Goal: Task Accomplishment & Management: Use online tool/utility

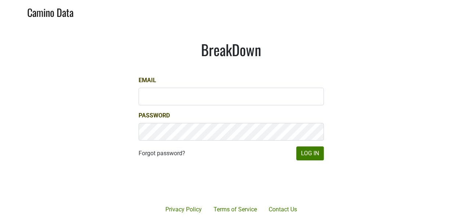
click at [322, 162] on div at bounding box center [258, 183] width 151 height 84
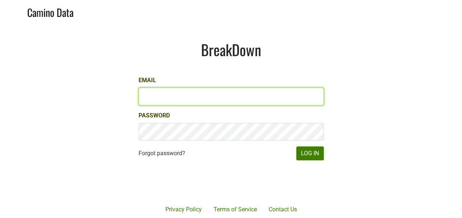
click at [279, 99] on input "Email" at bounding box center [231, 97] width 185 height 18
type input "[PERSON_NAME][EMAIL_ADDRESS][DOMAIN_NAME]"
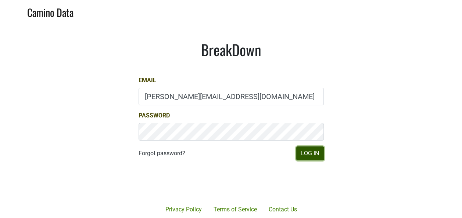
click at [324, 156] on button "Log In" at bounding box center [310, 154] width 28 height 14
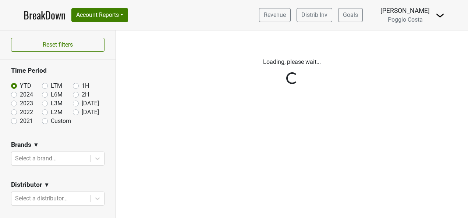
click at [74, 112] on div "Reset filters Time Period YTD LTM 1H 2024 L6M 2H 2023 L3M Jul '25 2022 L2M Aug …" at bounding box center [58, 125] width 116 height 188
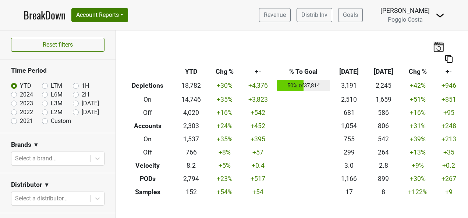
click at [82, 111] on label "Aug '25" at bounding box center [90, 112] width 17 height 9
click at [73, 111] on input "Aug '25" at bounding box center [87, 111] width 29 height 7
radio input "true"
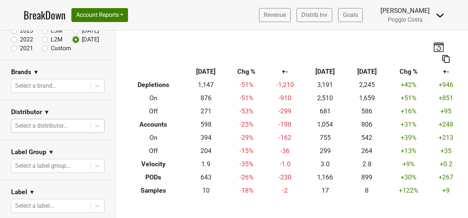
scroll to position [74, 0]
click at [81, 128] on div at bounding box center [51, 125] width 72 height 10
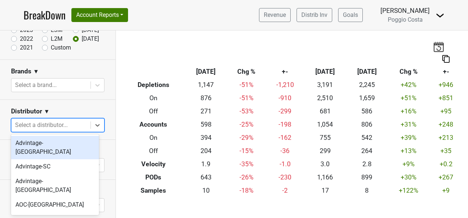
click at [70, 147] on div "Advintage-[GEOGRAPHIC_DATA]" at bounding box center [55, 148] width 88 height 24
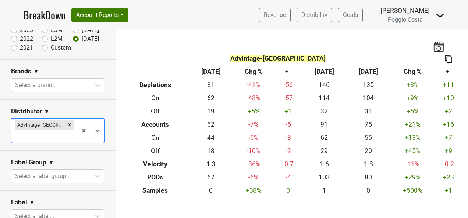
click at [71, 121] on div "Advintage-[GEOGRAPHIC_DATA]" at bounding box center [44, 131] width 66 height 24
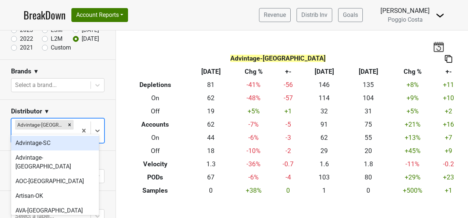
click at [71, 140] on div "Advintage-SC" at bounding box center [55, 143] width 88 height 15
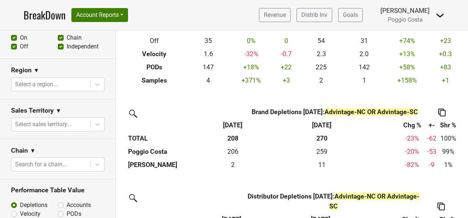
scroll to position [294, 0]
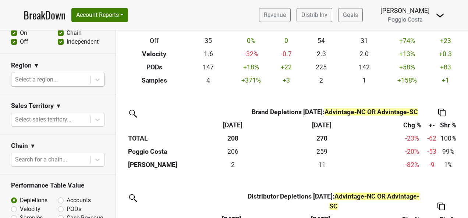
click at [73, 81] on div at bounding box center [51, 80] width 72 height 10
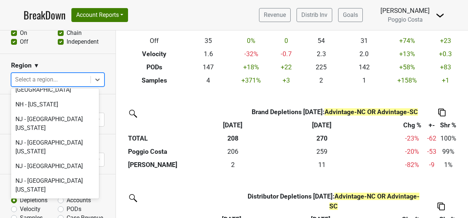
scroll to position [1545, 0]
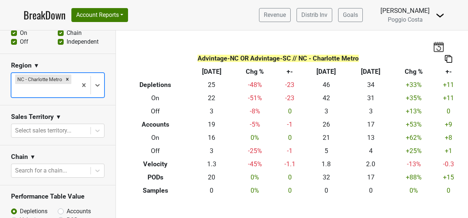
click at [48, 93] on div at bounding box center [44, 91] width 58 height 10
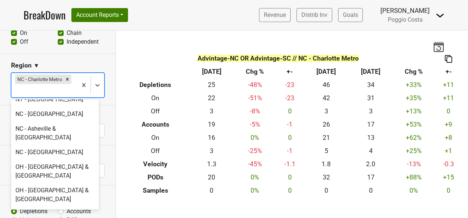
scroll to position [1802, 0]
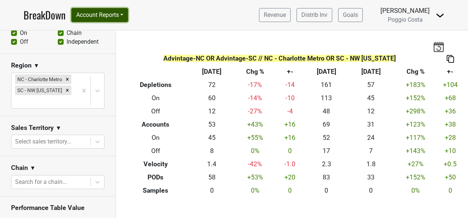
click at [91, 15] on button "Account Reports" at bounding box center [99, 15] width 57 height 14
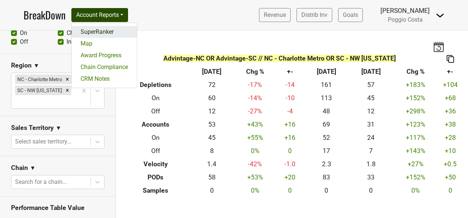
click at [102, 34] on link "SuperRanker" at bounding box center [104, 32] width 65 height 12
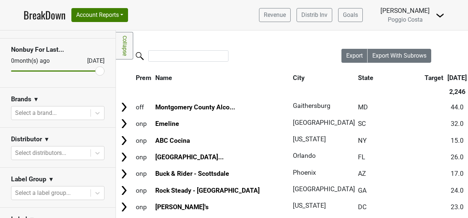
scroll to position [74, 0]
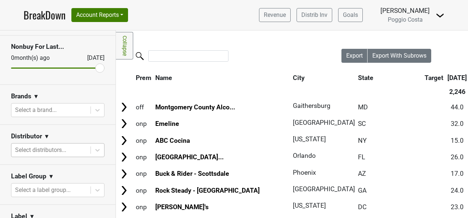
click at [70, 150] on div at bounding box center [51, 150] width 72 height 10
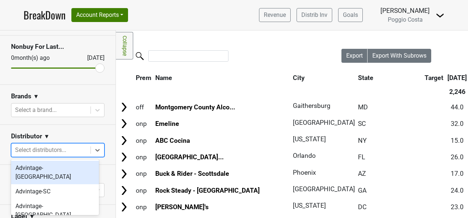
click at [64, 166] on div "Advintage-[GEOGRAPHIC_DATA]" at bounding box center [55, 173] width 88 height 24
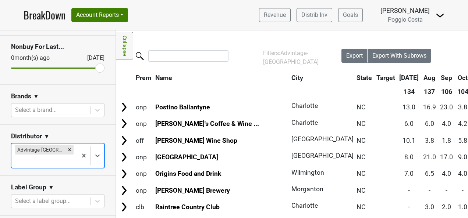
click at [70, 152] on div "Advintage-[GEOGRAPHIC_DATA]" at bounding box center [44, 156] width 66 height 24
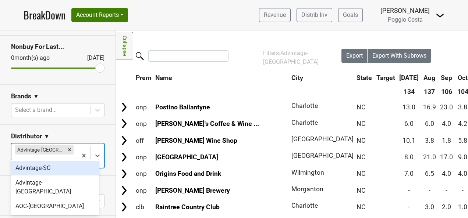
click at [68, 171] on div "Advintage-SC" at bounding box center [55, 168] width 88 height 15
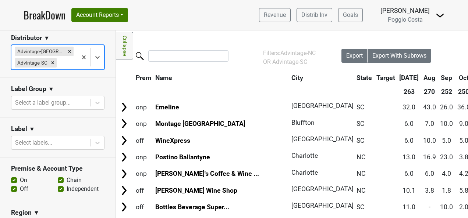
scroll to position [294, 0]
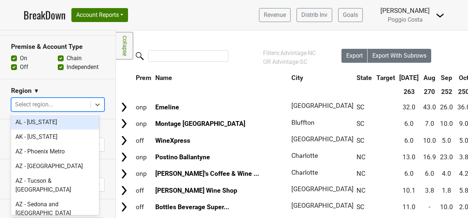
click at [68, 101] on div at bounding box center [51, 105] width 72 height 10
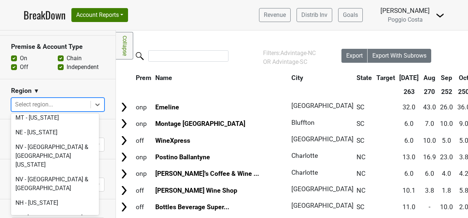
scroll to position [1545, 0]
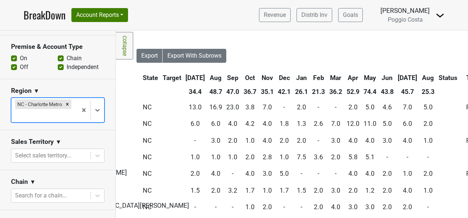
scroll to position [0, 206]
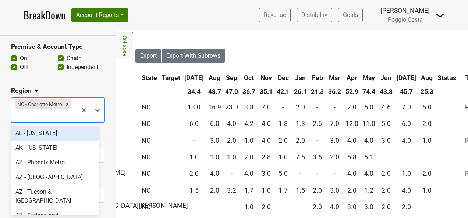
click at [58, 117] on div at bounding box center [44, 116] width 58 height 10
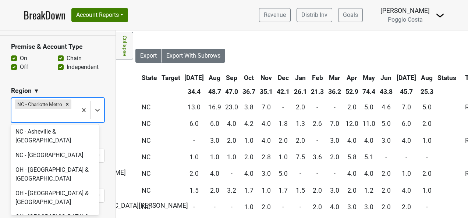
scroll to position [1802, 0]
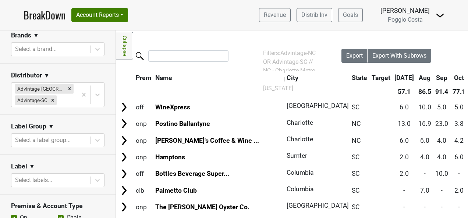
scroll to position [0, 0]
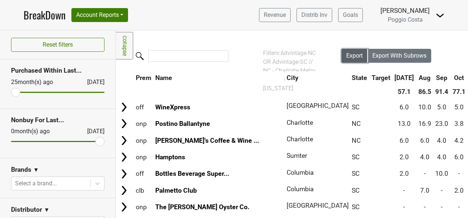
click at [346, 58] on span "Export" at bounding box center [354, 55] width 17 height 7
